Goal: Task Accomplishment & Management: Complete application form

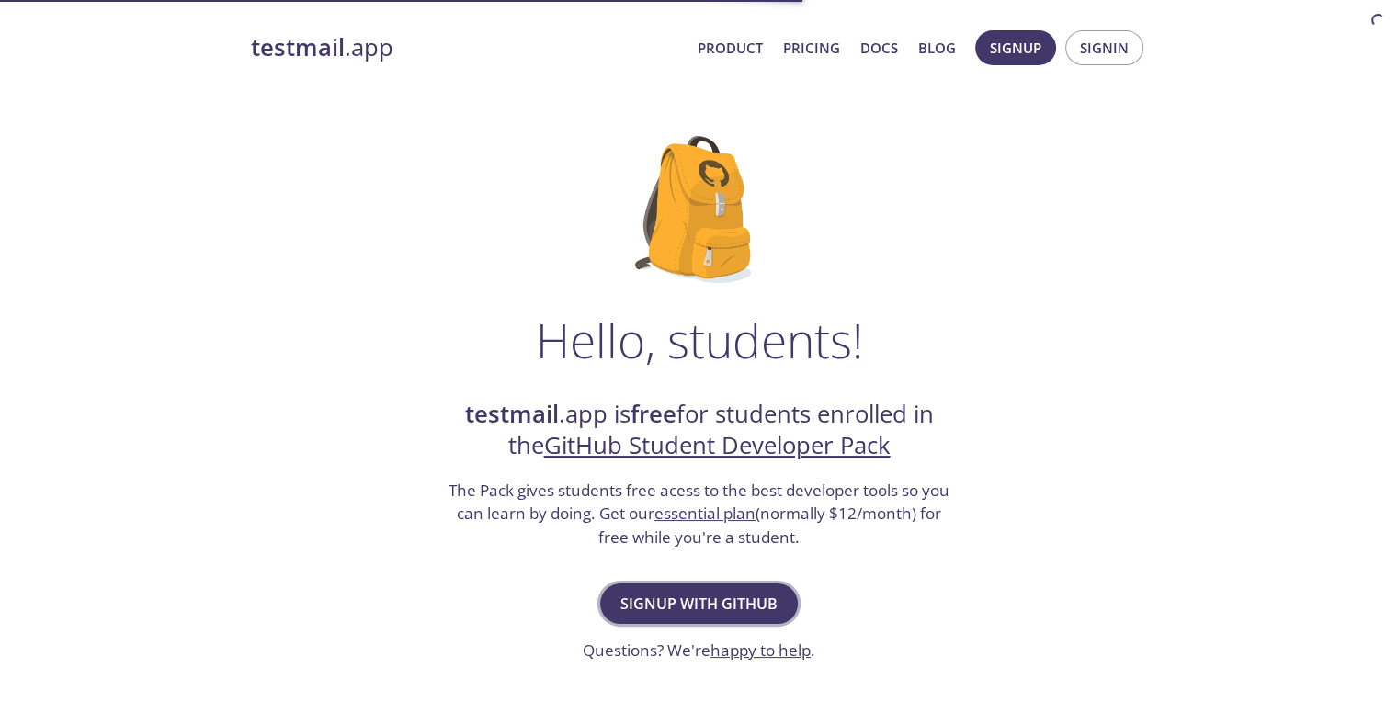
click at [651, 609] on span "Signup with GitHub" at bounding box center [698, 604] width 157 height 26
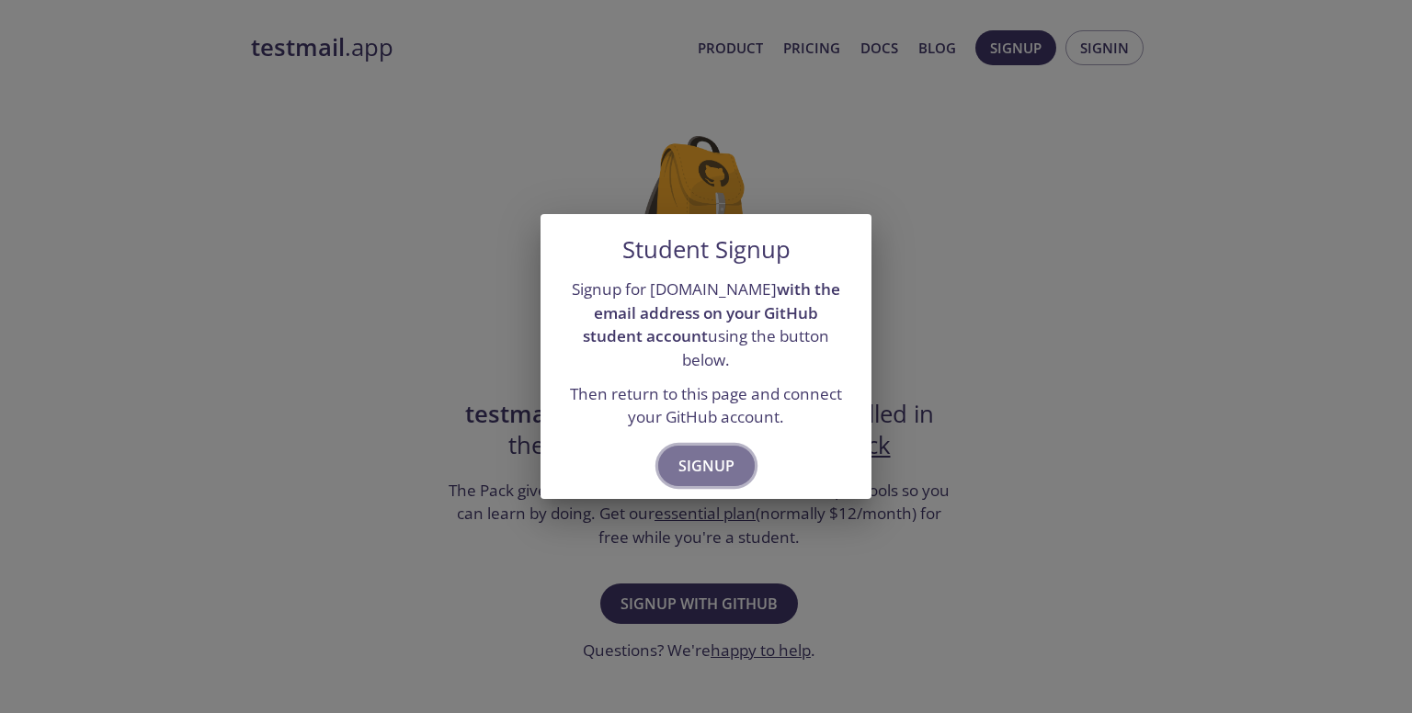
click at [701, 453] on span "Signup" at bounding box center [706, 466] width 56 height 26
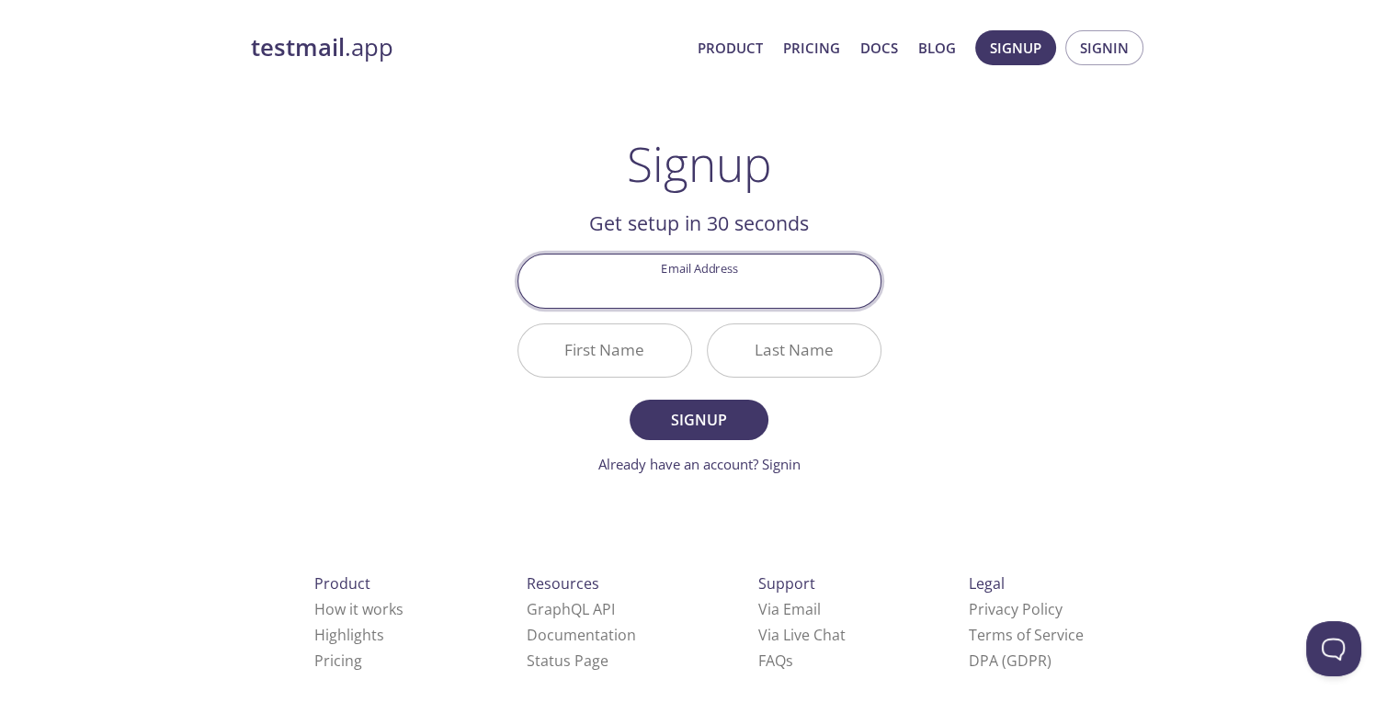
click at [687, 289] on input "Email Address" at bounding box center [699, 281] width 362 height 52
click at [525, 198] on div "Signup Get setup in 30 seconds Email Address First Name Last Name Signup Alread…" at bounding box center [699, 305] width 364 height 339
click at [736, 295] on input "Email Address" at bounding box center [699, 281] width 362 height 52
click at [726, 293] on input "Email Address" at bounding box center [699, 281] width 362 height 52
paste input "[EMAIL_ADDRESS][DOMAIN_NAME]"
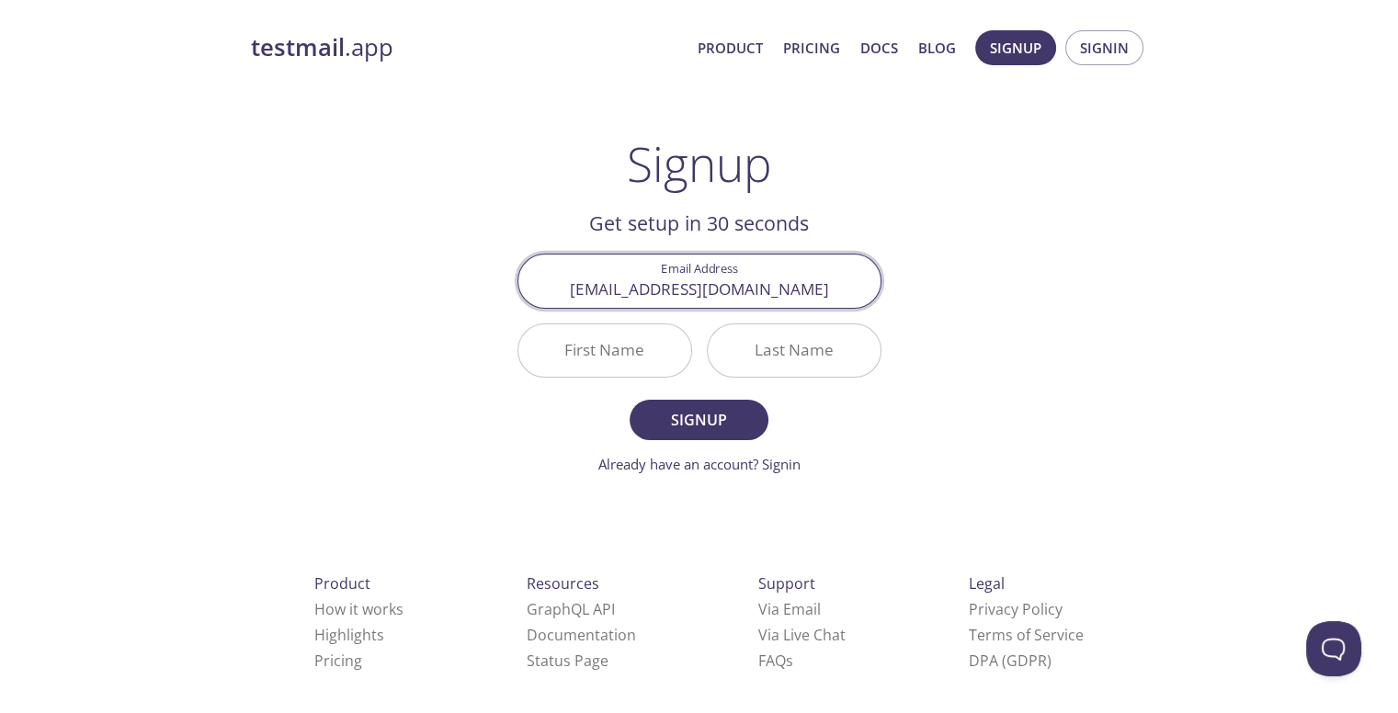
type input "[EMAIL_ADDRESS][DOMAIN_NAME]"
click at [607, 341] on input "First Name" at bounding box center [604, 350] width 173 height 52
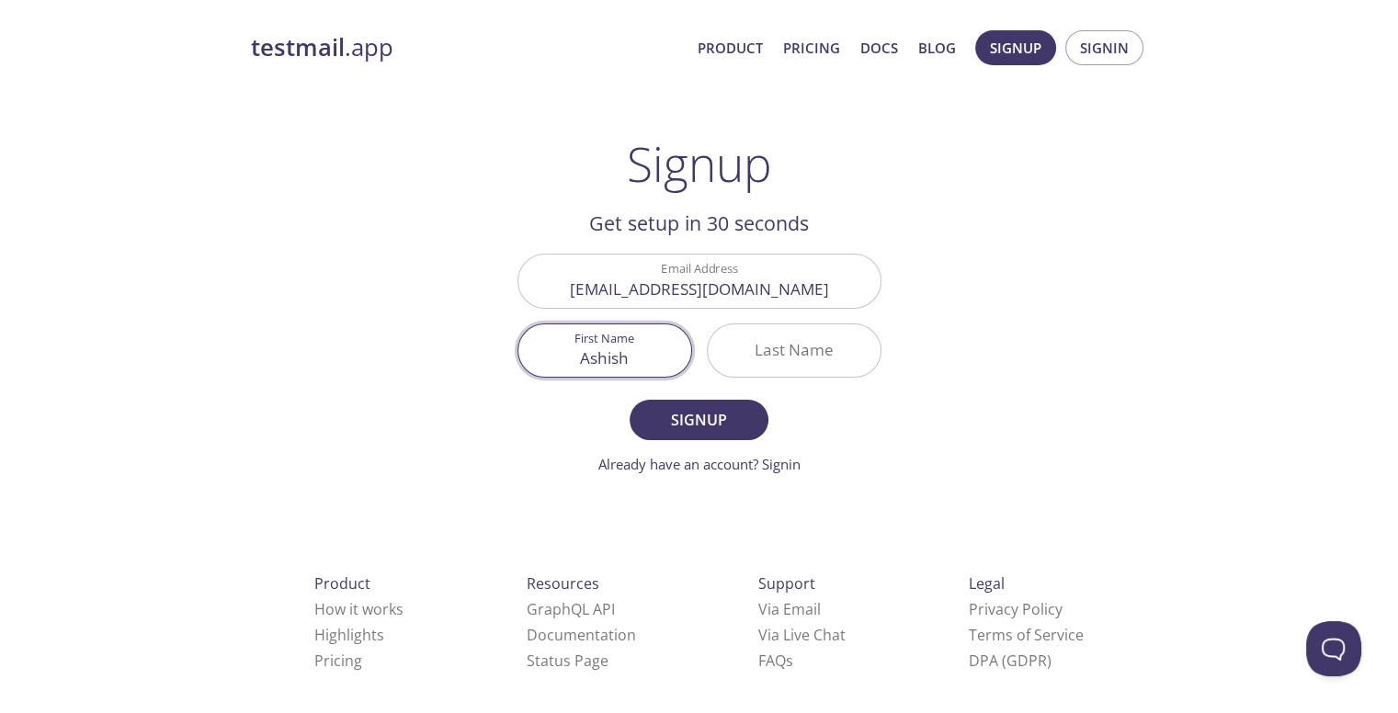
type input "Ashish"
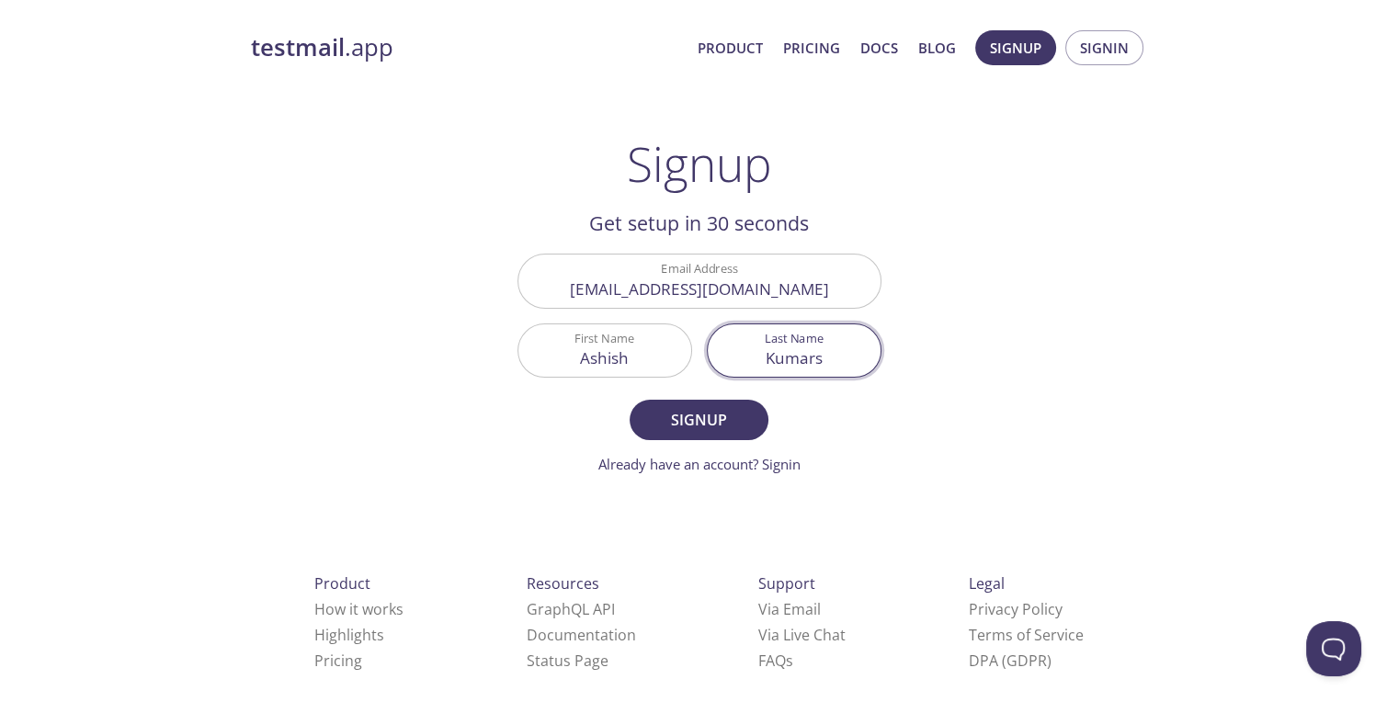
type input "[PERSON_NAME]"
click at [689, 413] on span "Signup" at bounding box center [698, 420] width 97 height 26
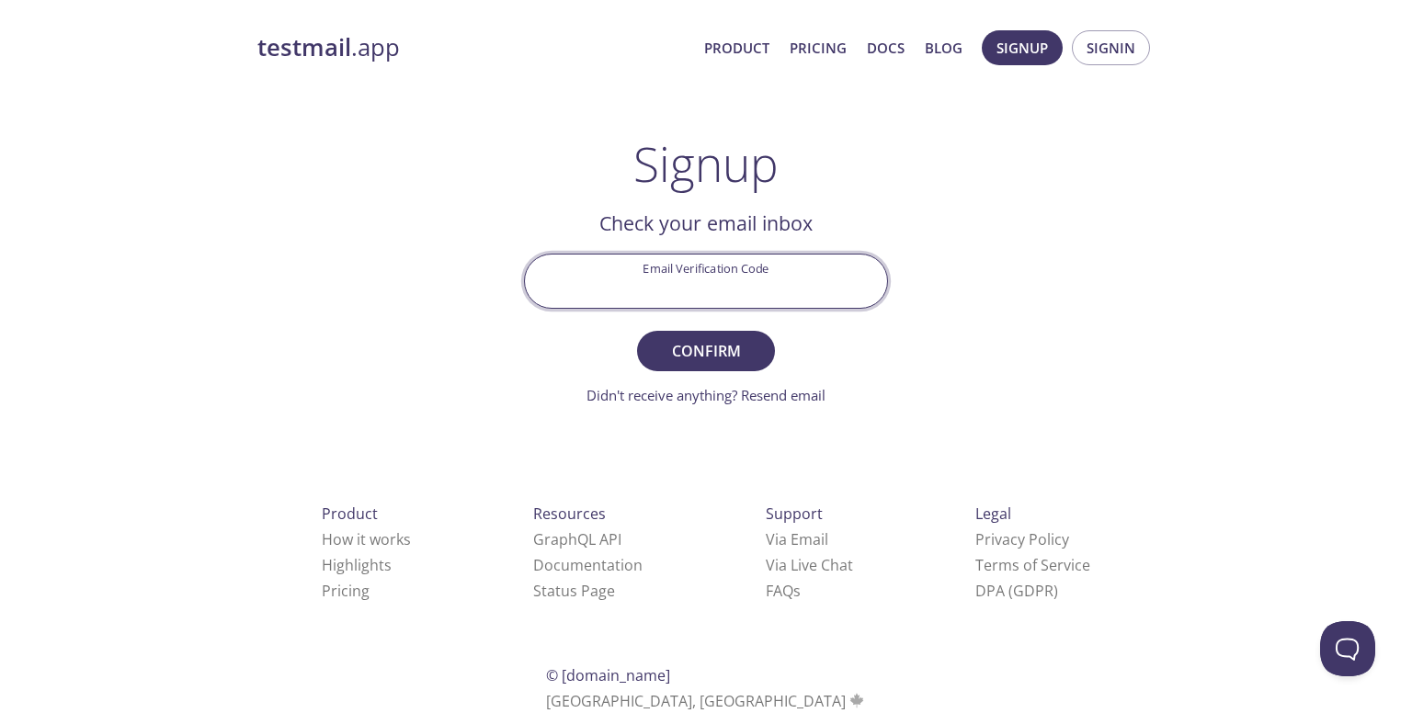
click at [677, 289] on input "Email Verification Code" at bounding box center [706, 281] width 362 height 52
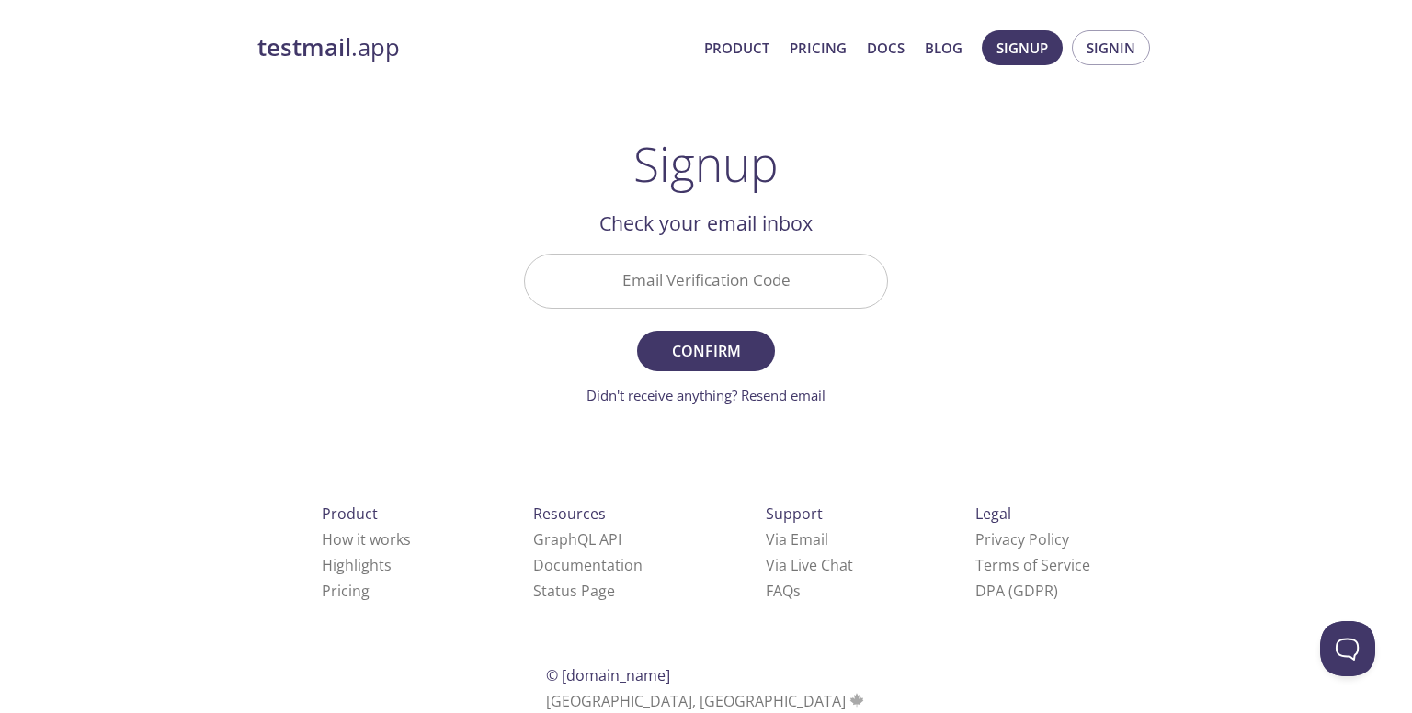
click at [519, 239] on main "Signup Get setup in 30 seconds Email Address [EMAIL_ADDRESS][DOMAIN_NAME] First…" at bounding box center [706, 270] width 408 height 269
